Goal: Task Accomplishment & Management: Use online tool/utility

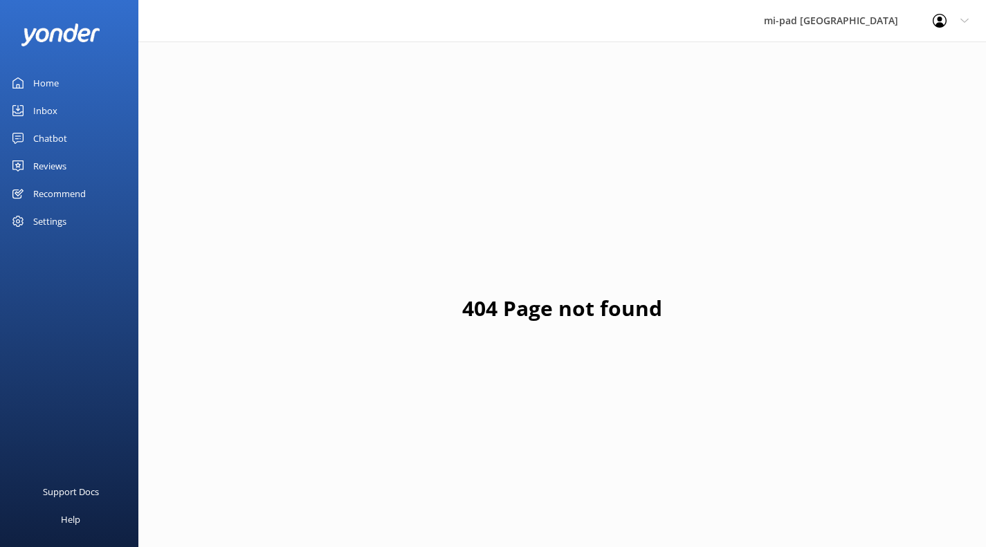
click at [61, 145] on div "Chatbot" at bounding box center [50, 139] width 34 height 28
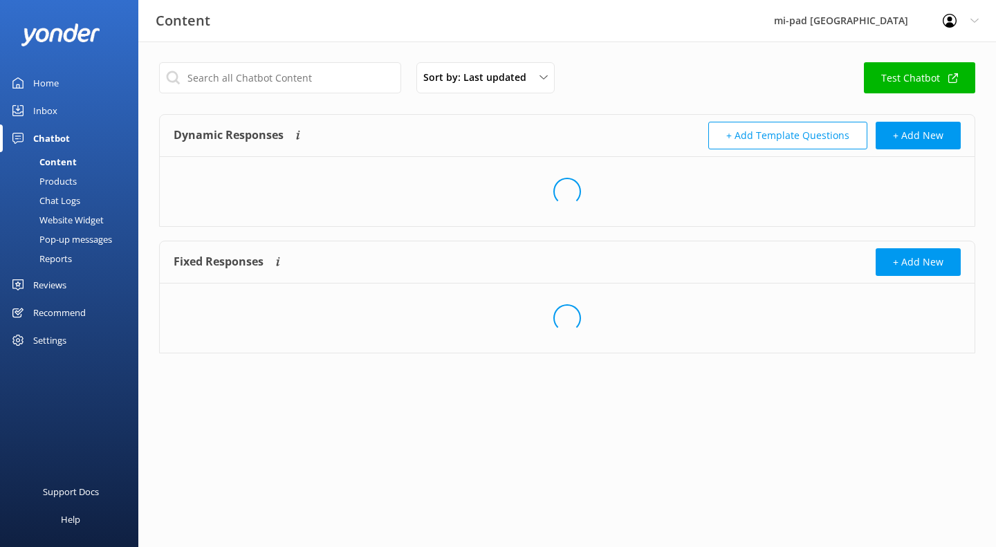
click at [65, 205] on div "Chat Logs" at bounding box center [44, 200] width 72 height 19
